Goal: Transaction & Acquisition: Purchase product/service

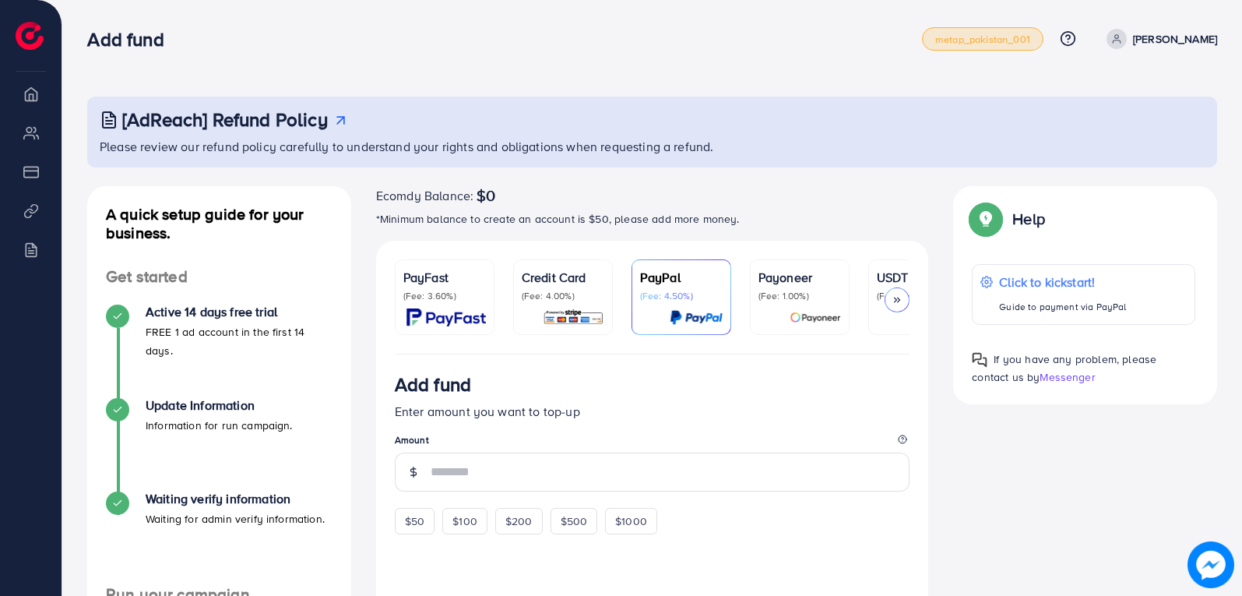
click at [1011, 34] on span "metap_pakistan_001" at bounding box center [982, 39] width 95 height 10
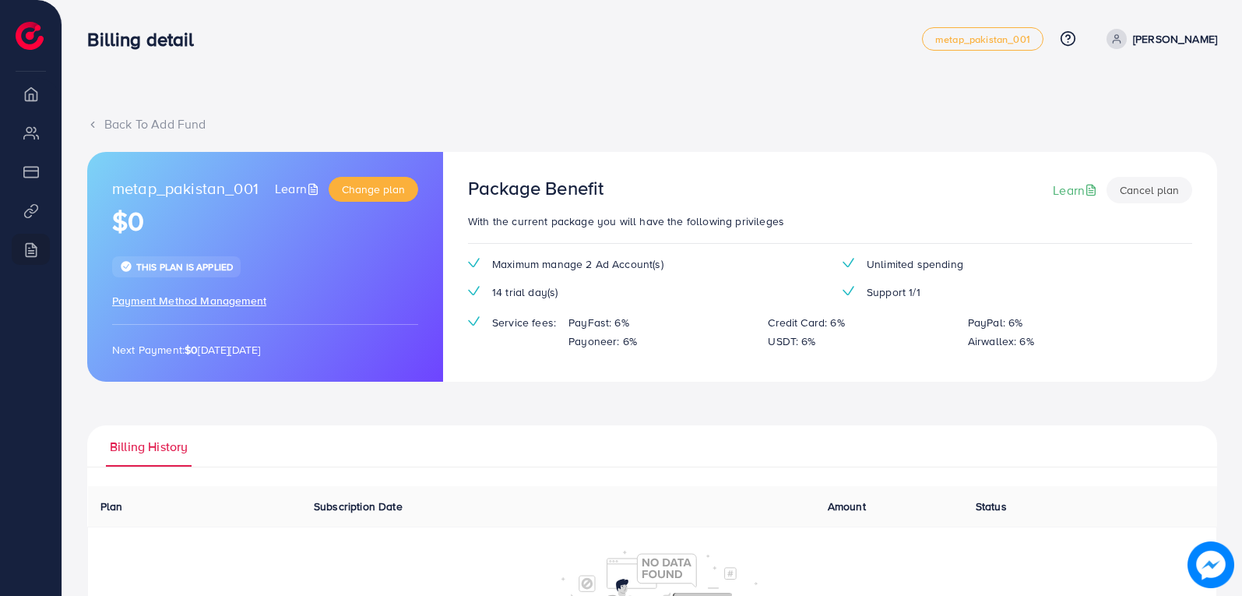
click at [121, 121] on div "Back To Add Fund" at bounding box center [652, 124] width 1130 height 18
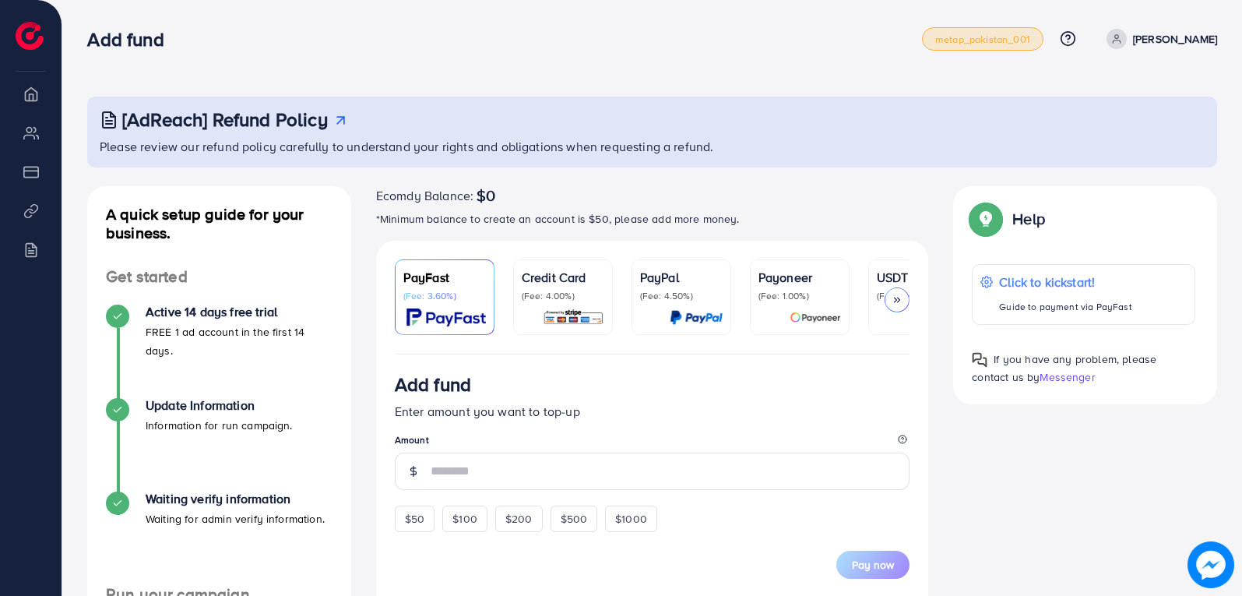
click at [986, 47] on link "metap_pakistan_001" at bounding box center [982, 38] width 121 height 23
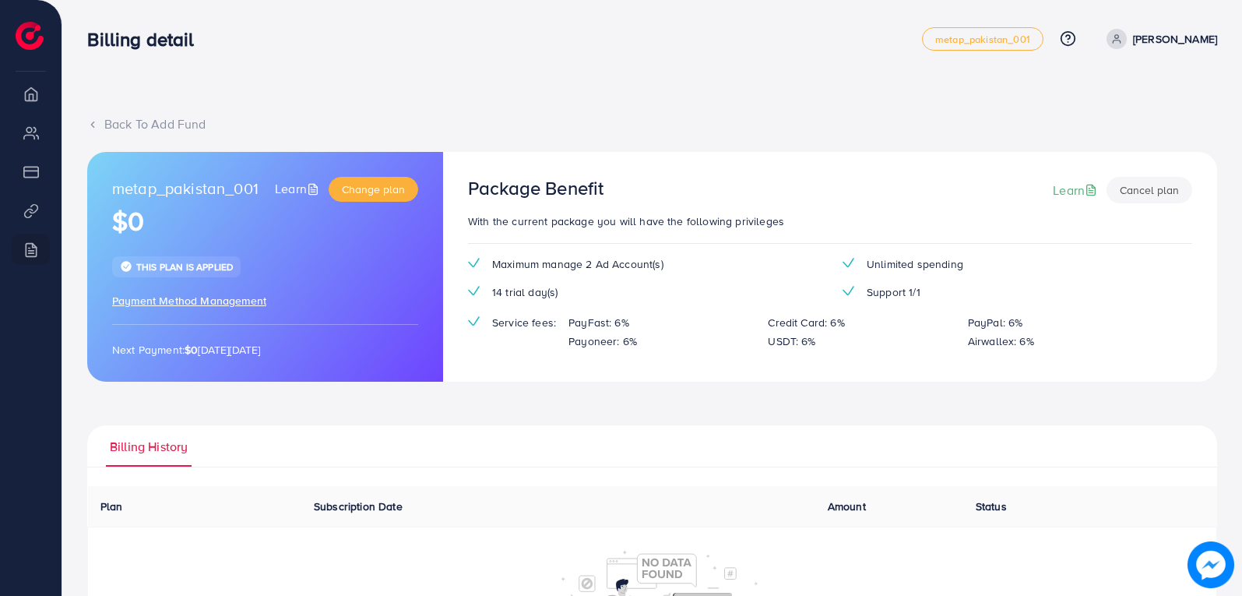
click at [153, 123] on div "Back To Add Fund" at bounding box center [652, 124] width 1130 height 18
